Goal: Task Accomplishment & Management: Complete application form

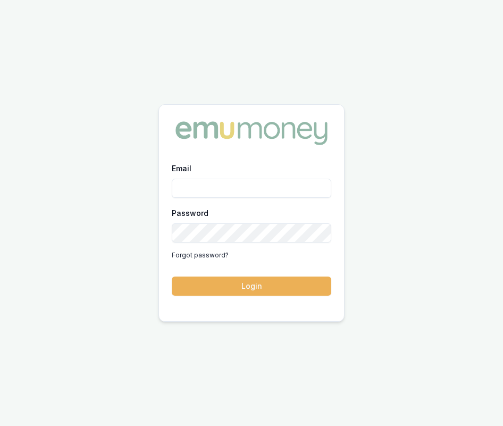
type input "eujin.ooi@emumoney.com.au"
click at [259, 299] on div "Email eujin.ooi@emumoney.com.au Password Forgot password? Login" at bounding box center [251, 235] width 185 height 147
click at [258, 294] on button "Login" at bounding box center [252, 286] width 160 height 19
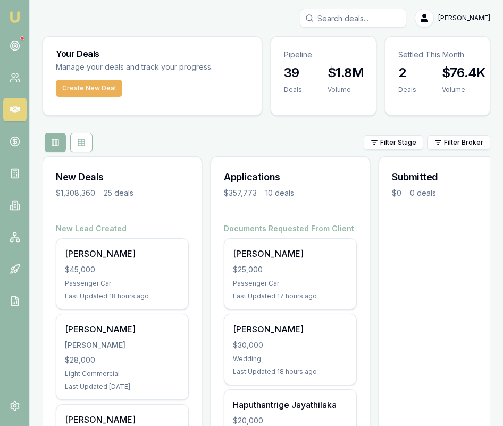
click at [369, 20] on input "Search deals" at bounding box center [353, 18] width 106 height 19
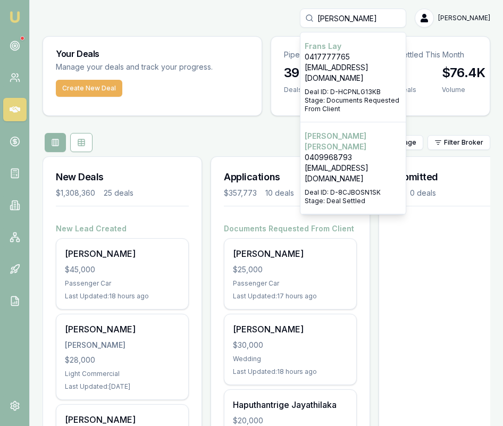
type input "fran"
click at [381, 131] on p "Franz Schulze" at bounding box center [353, 141] width 97 height 21
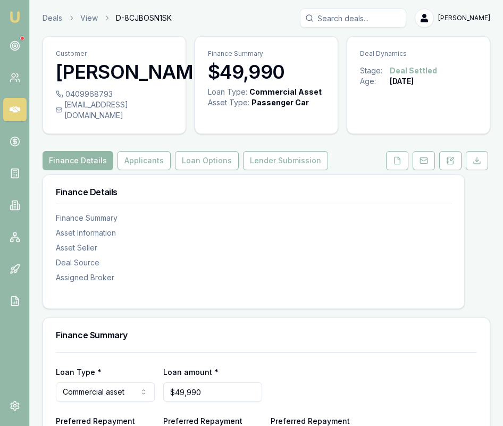
click at [213, 76] on icon at bounding box center [213, 72] width 0 height 9
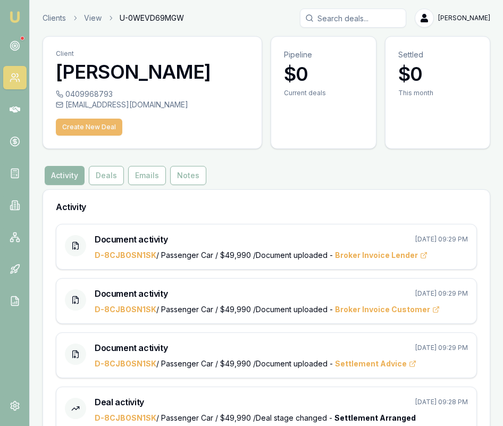
click at [109, 127] on button "Create New Deal" at bounding box center [89, 127] width 67 height 17
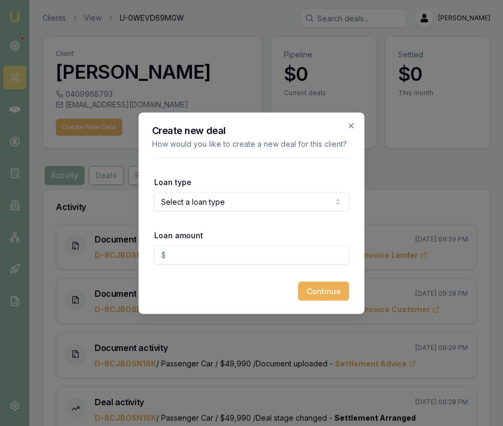
scroll to position [1, 0]
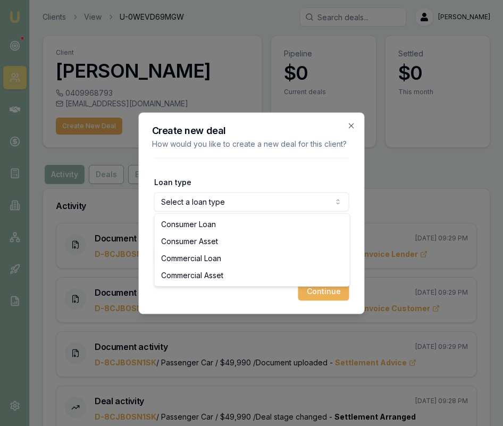
click at [260, 205] on body "Emu Broker Clients View U-0WEVD69MGW Eujin Ooi Toggle Menu Client Franz Schulze…" at bounding box center [251, 212] width 503 height 426
select select "COMMERCIAL_ASSET"
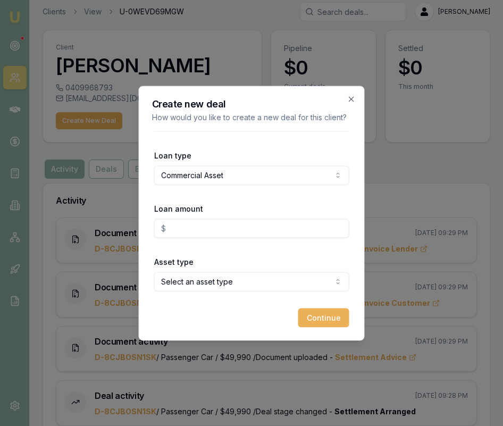
click at [250, 233] on input "Loan amount" at bounding box center [251, 228] width 195 height 19
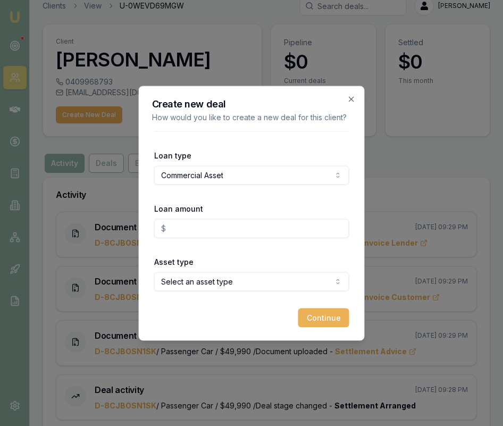
scroll to position [16, 0]
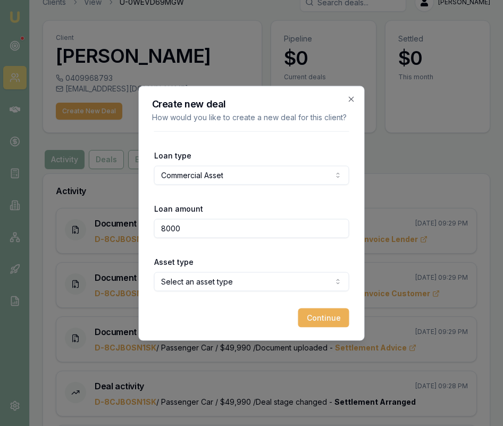
type input "$8,000.00"
click at [268, 282] on body "Emu Broker Clients View U-0WEVD69MGW Eujin Ooi Toggle Menu Client Franz Schulze…" at bounding box center [251, 197] width 503 height 426
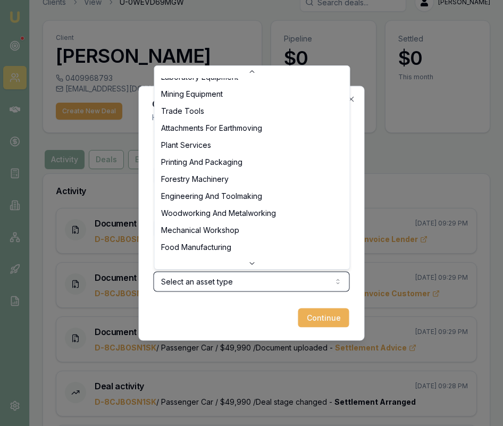
scroll to position [0, 0]
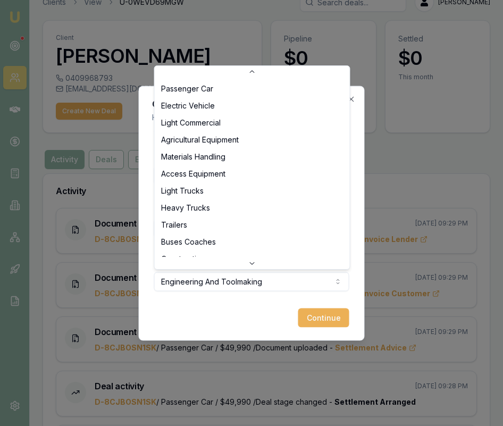
click at [303, 278] on body "Emu Broker Clients View U-0WEVD69MGW Eujin Ooi Toggle Menu Client Franz Schulze…" at bounding box center [251, 197] width 503 height 426
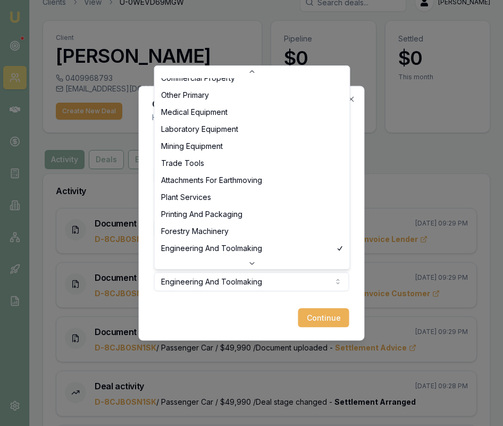
select select "FORESTRY_MACHINERY"
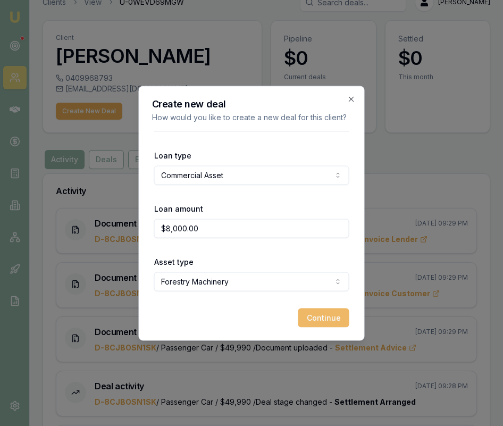
click at [329, 321] on button "Continue" at bounding box center [324, 317] width 51 height 19
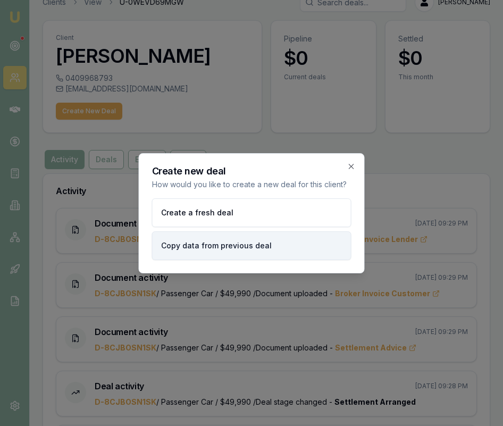
click at [274, 253] on button "Copy data from previous deal" at bounding box center [252, 245] width 200 height 29
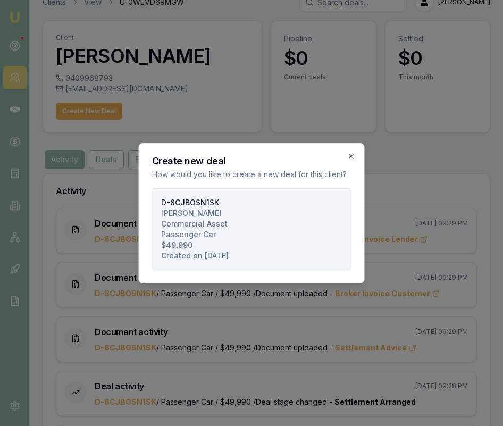
click at [274, 252] on button "D-8CJBOSN1SK SCHULZE, FRANZ LESLIE Commercial Asset Passenger Car $49,990 Creat…" at bounding box center [252, 229] width 200 height 82
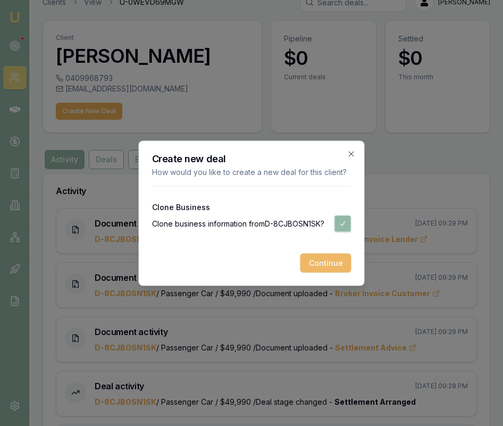
click at [318, 262] on button "Continue" at bounding box center [326, 262] width 51 height 19
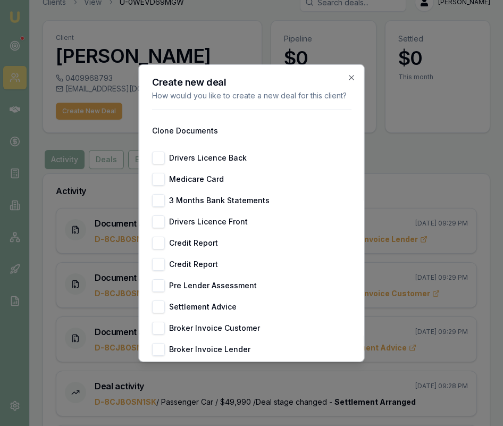
click at [156, 159] on button "Drivers Licence Back" at bounding box center [158, 157] width 13 height 13
checkbox input "true"
click at [157, 172] on button "Medicare Card" at bounding box center [158, 178] width 13 height 13
checkbox input "true"
click at [157, 219] on button "Drivers Licence Front" at bounding box center [158, 221] width 13 height 13
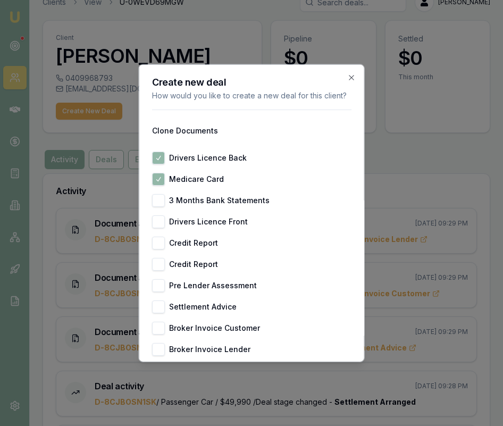
checkbox input "true"
click at [161, 243] on button "Credit Report" at bounding box center [158, 242] width 13 height 13
checkbox input "true"
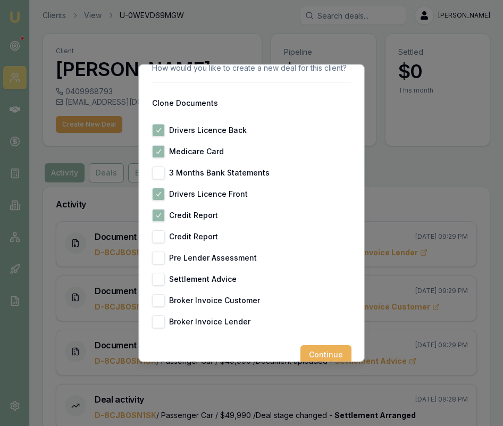
scroll to position [43, 0]
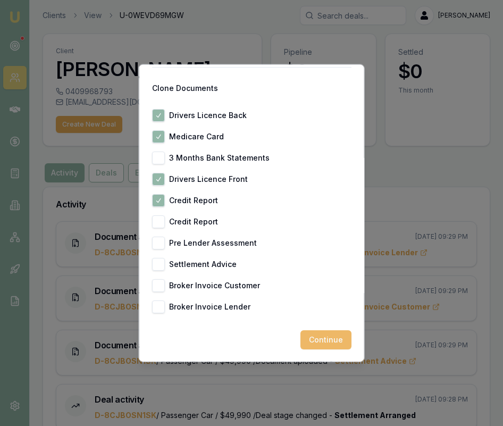
click at [333, 338] on button "Continue" at bounding box center [326, 339] width 51 height 19
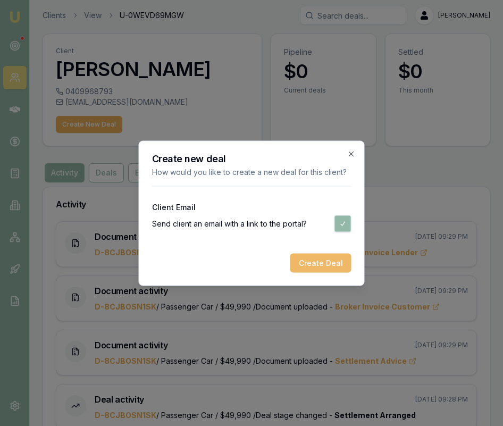
click at [333, 263] on button "Create Deal" at bounding box center [321, 262] width 61 height 19
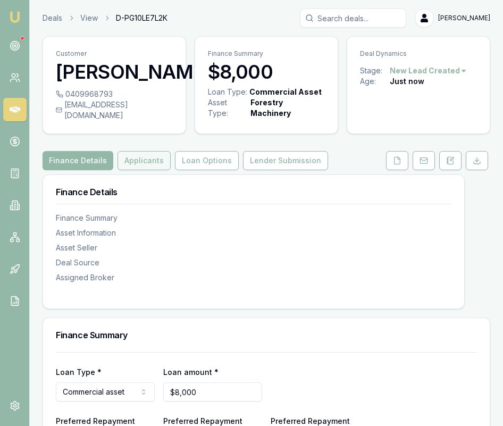
click at [154, 170] on button "Applicants" at bounding box center [144, 160] width 53 height 19
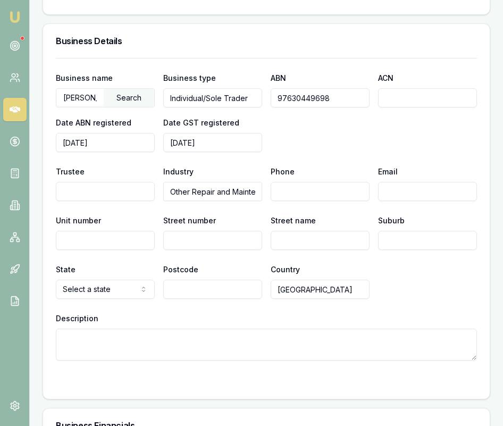
scroll to position [1773, 0]
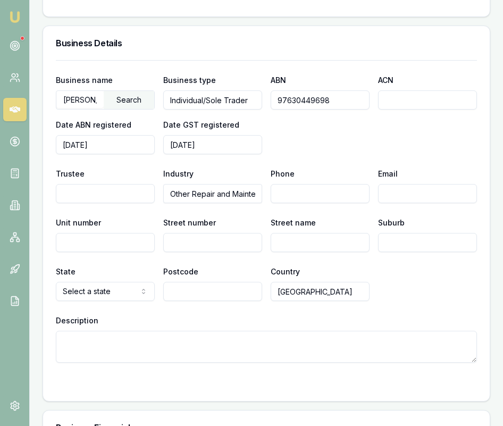
click at [290, 110] on input "97630449698" at bounding box center [320, 99] width 99 height 19
click at [20, 208] on link at bounding box center [14, 205] width 23 height 23
click at [20, 211] on link at bounding box center [14, 205] width 23 height 23
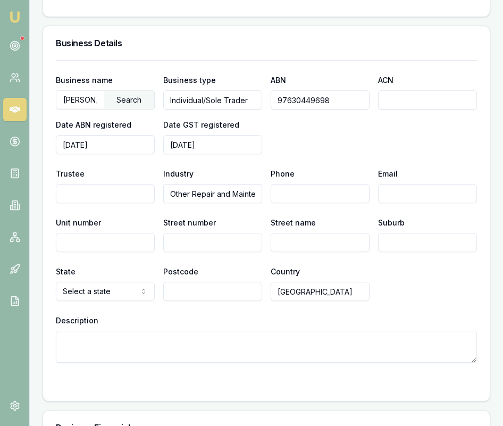
click at [21, 10] on link "Emu Broker" at bounding box center [14, 17] width 17 height 17
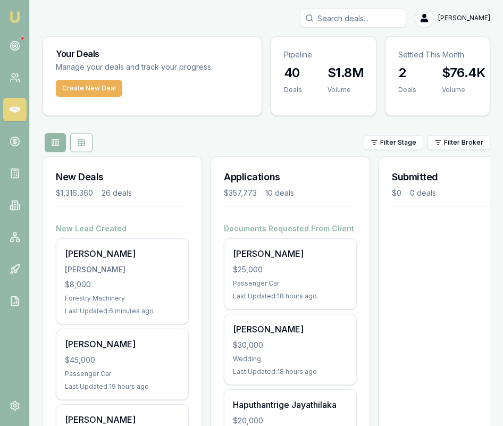
click at [357, 23] on input "Search deals" at bounding box center [353, 18] width 106 height 19
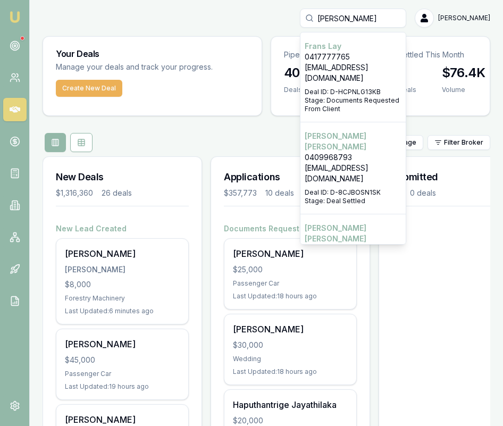
type input "fran"
click at [382, 188] on p "Deal ID: D-8CJBOSN1SK" at bounding box center [353, 192] width 97 height 9
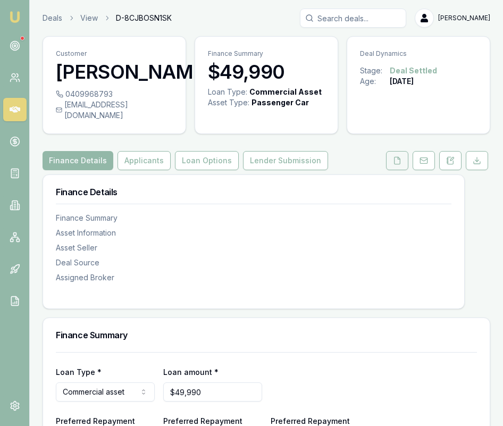
click at [398, 165] on icon at bounding box center [397, 160] width 9 height 9
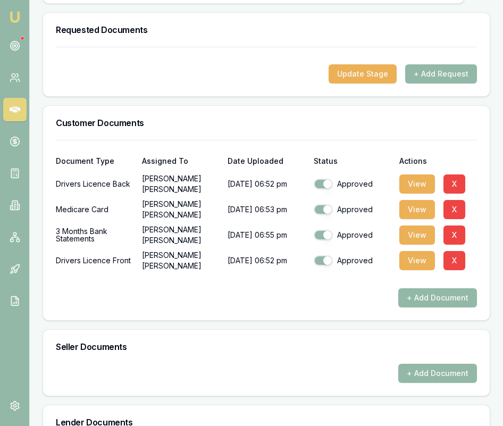
scroll to position [321, 0]
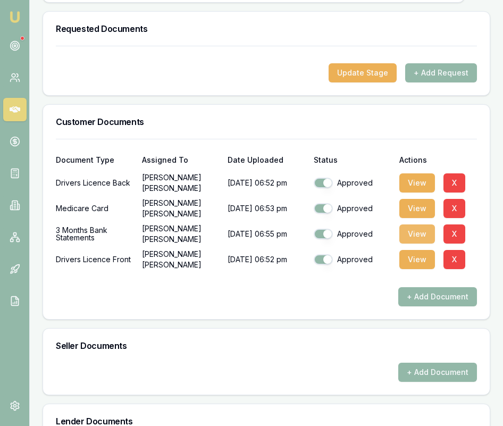
click at [424, 243] on button "View" at bounding box center [418, 234] width 36 height 19
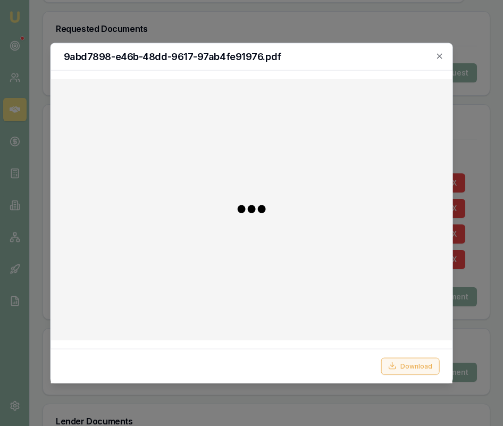
click at [407, 365] on button "Download" at bounding box center [410, 366] width 59 height 17
click at [443, 55] on icon "button" at bounding box center [439, 56] width 9 height 9
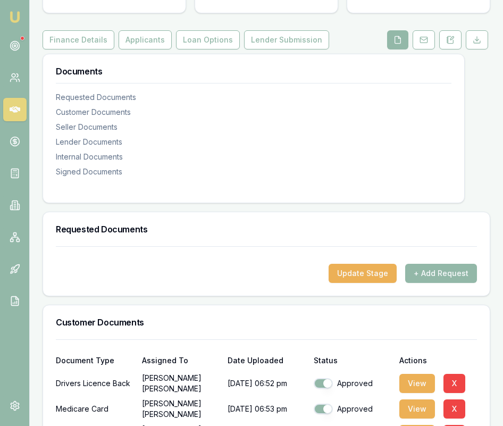
scroll to position [119, 0]
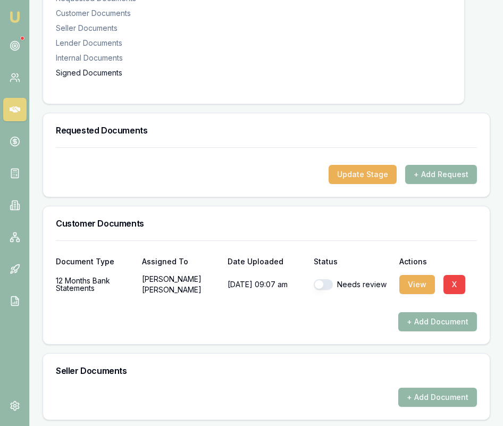
scroll to position [229, 0]
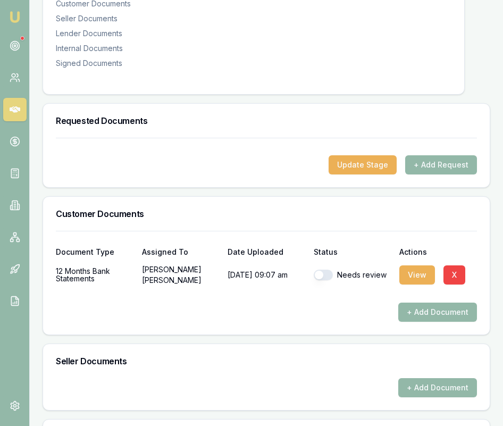
click at [331, 280] on button "button" at bounding box center [323, 275] width 19 height 11
checkbox input "true"
click at [419, 285] on button "View" at bounding box center [418, 275] width 36 height 19
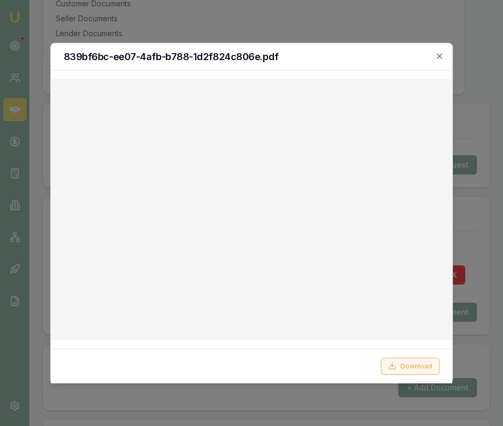
click at [402, 363] on button "Download" at bounding box center [410, 366] width 59 height 17
